Goal: Find specific page/section: Find specific page/section

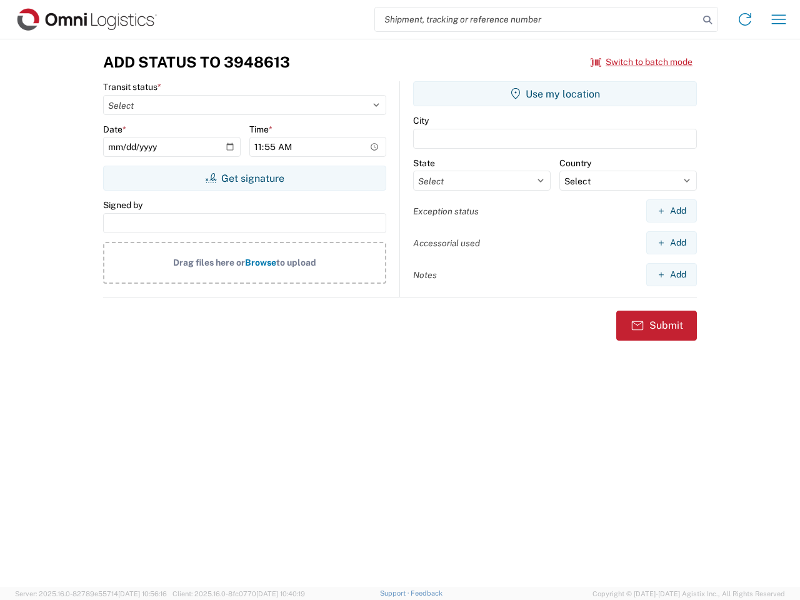
click at [537, 19] on input "search" at bounding box center [537, 19] width 324 height 24
click at [707, 20] on icon at bounding box center [707, 19] width 17 height 17
click at [745, 19] on icon at bounding box center [745, 19] width 20 height 20
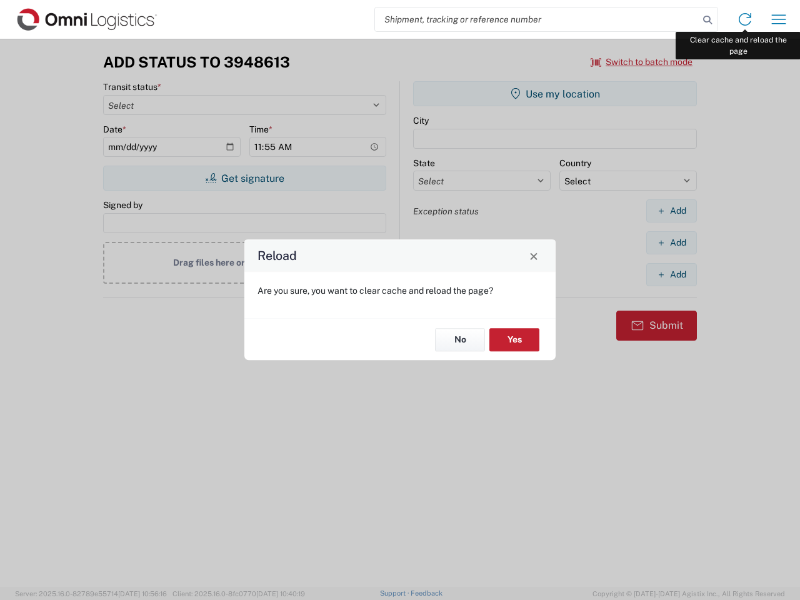
click at [779, 19] on div "Reload Are you sure, you want to clear cache and reload the page? No Yes" at bounding box center [400, 300] width 800 height 600
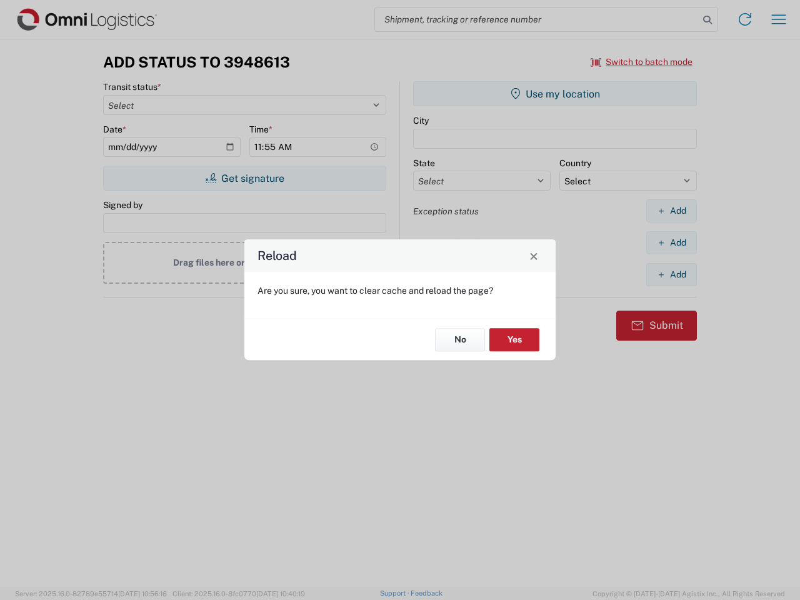
click at [642, 62] on div "Reload Are you sure, you want to clear cache and reload the page? No Yes" at bounding box center [400, 300] width 800 height 600
click at [244, 178] on div "Reload Are you sure, you want to clear cache and reload the page? No Yes" at bounding box center [400, 300] width 800 height 600
click at [555, 94] on div "Reload Are you sure, you want to clear cache and reload the page? No Yes" at bounding box center [400, 300] width 800 height 600
click at [671, 211] on div "Reload Are you sure, you want to clear cache and reload the page? No Yes" at bounding box center [400, 300] width 800 height 600
click at [671, 242] on div "Reload Are you sure, you want to clear cache and reload the page? No Yes" at bounding box center [400, 300] width 800 height 600
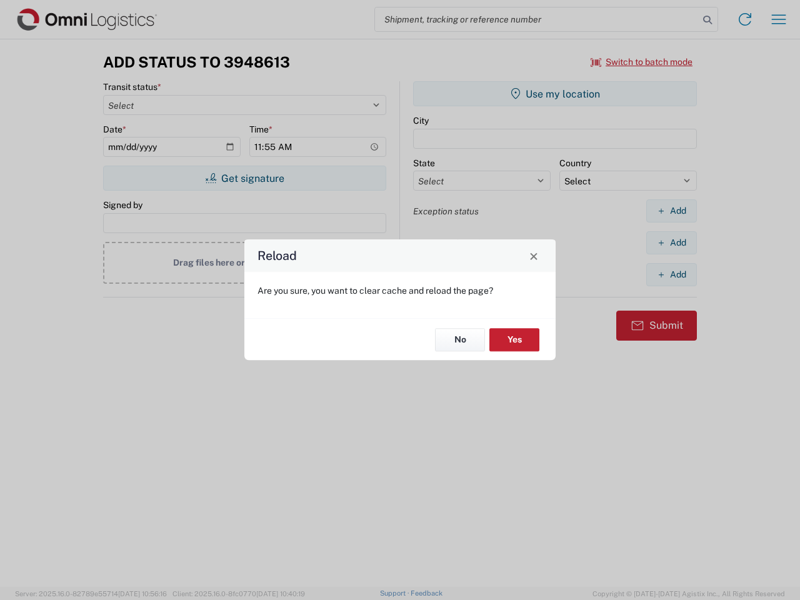
click at [671, 274] on div "Reload Are you sure, you want to clear cache and reload the page? No Yes" at bounding box center [400, 300] width 800 height 600
